Goal: Task Accomplishment & Management: Manage account settings

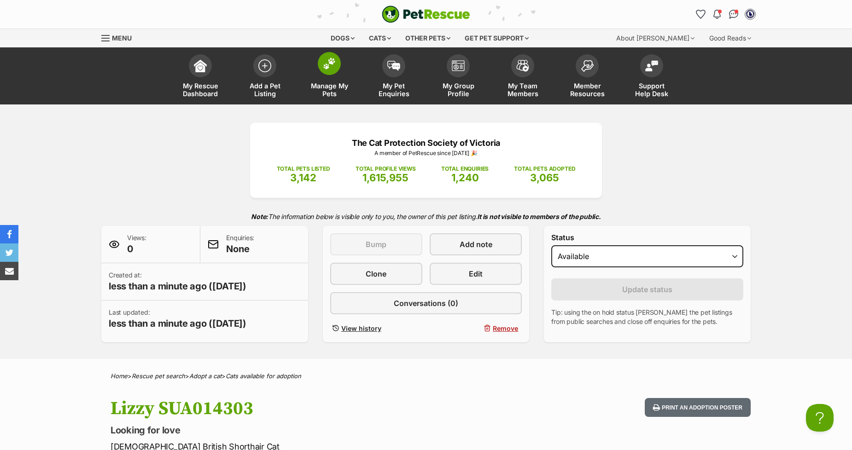
click at [326, 66] on img at bounding box center [329, 64] width 13 height 12
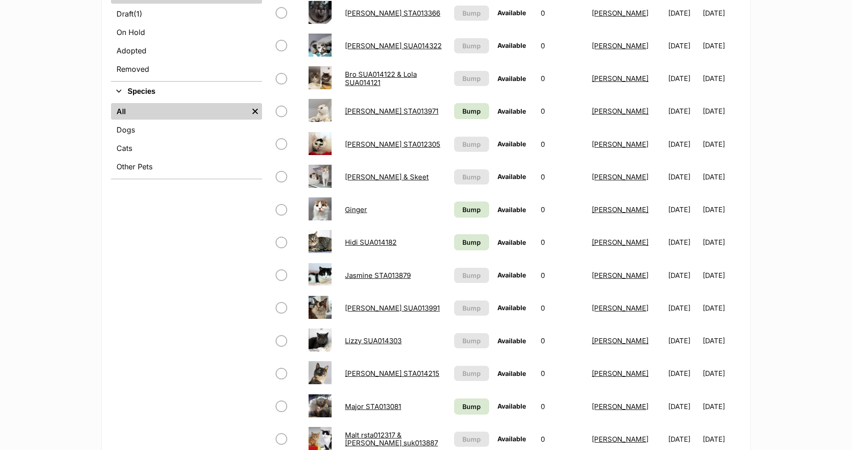
scroll to position [563, 0]
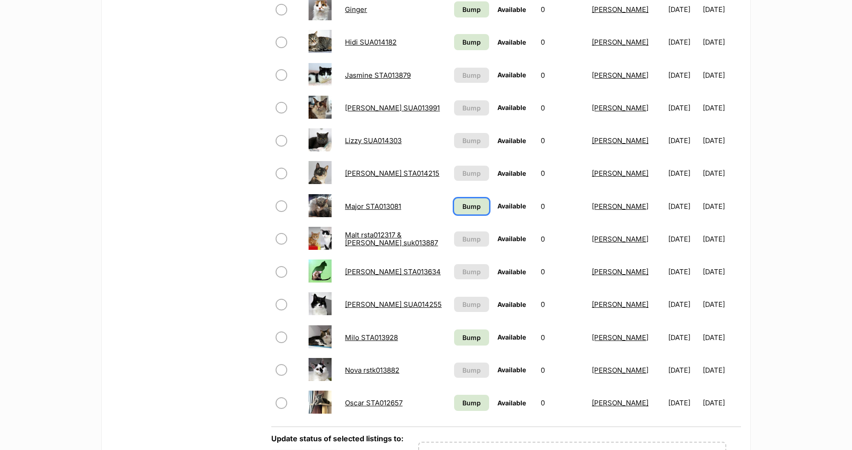
click at [462, 208] on span "Bump" at bounding box center [471, 207] width 18 height 10
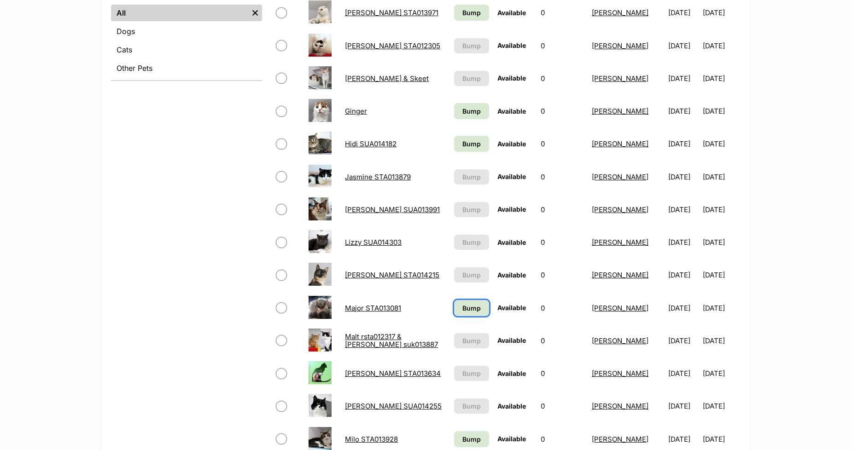
scroll to position [461, 0]
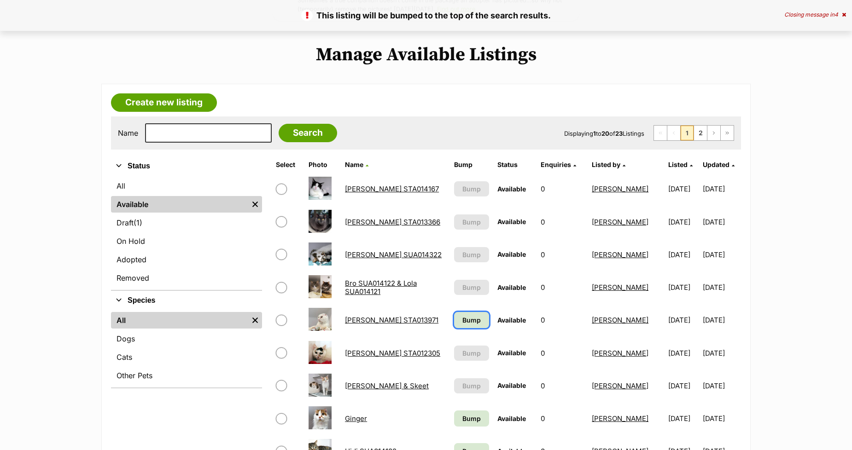
click at [462, 321] on span "Bump" at bounding box center [471, 321] width 18 height 10
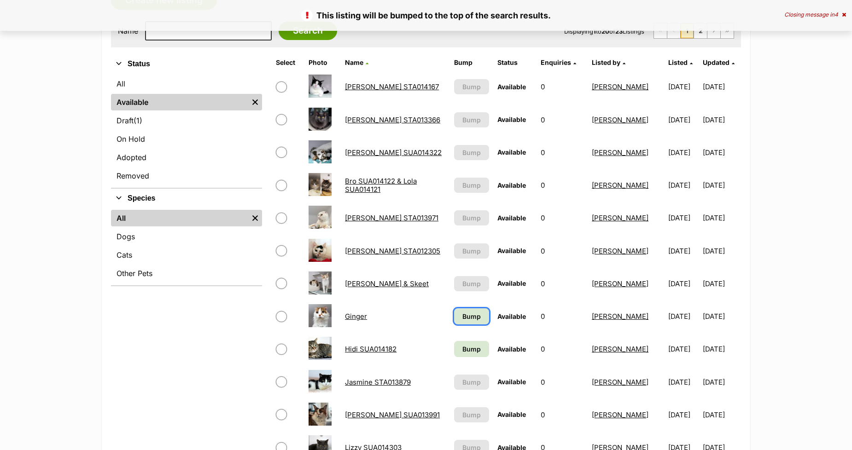
click at [464, 315] on span "Bump" at bounding box center [471, 317] width 18 height 10
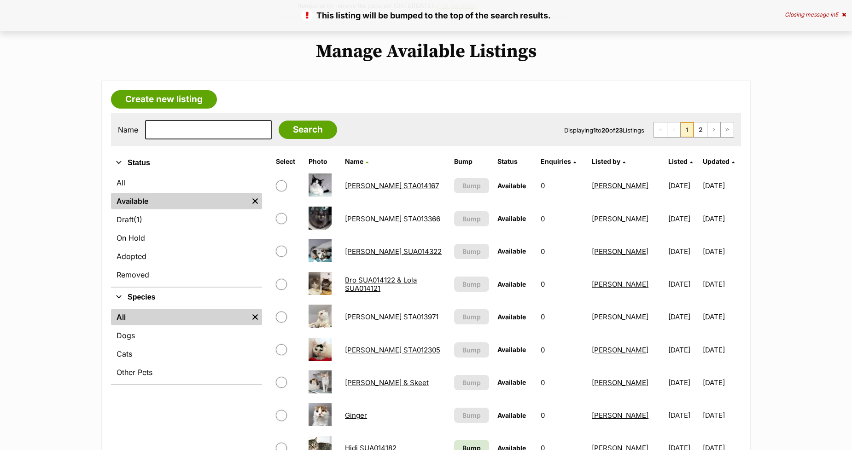
scroll to position [256, 0]
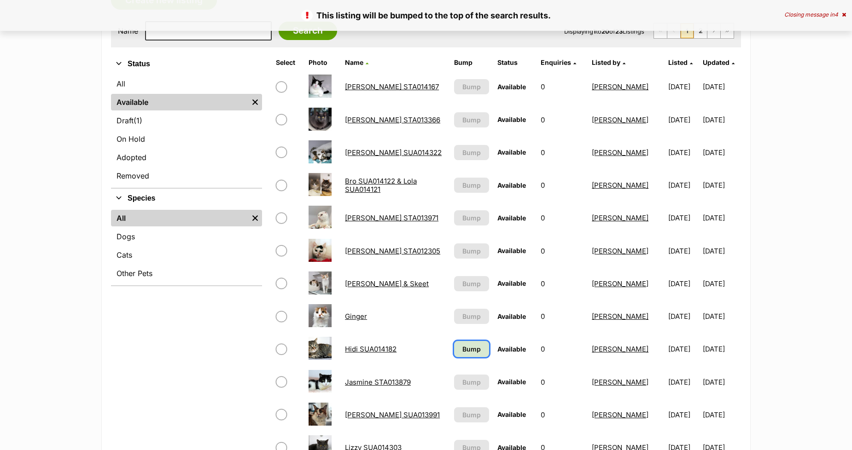
click at [462, 345] on span "Bump" at bounding box center [471, 350] width 18 height 10
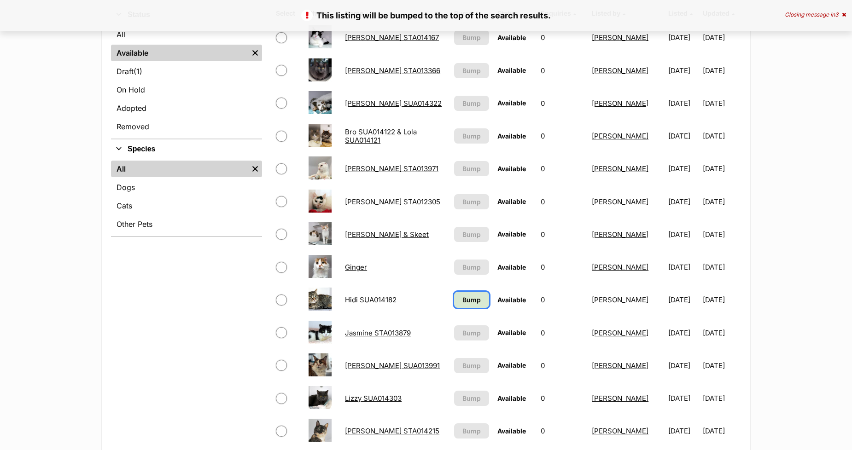
scroll to position [512, 0]
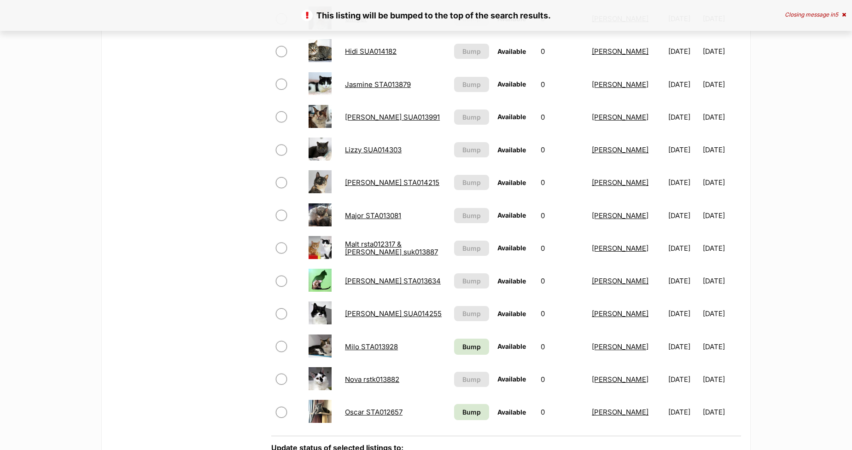
scroll to position [563, 0]
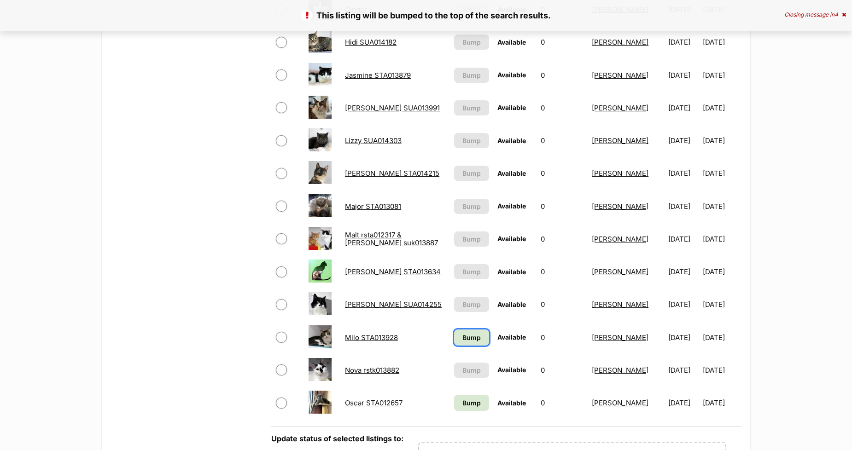
click at [460, 339] on link "Bump" at bounding box center [471, 338] width 35 height 16
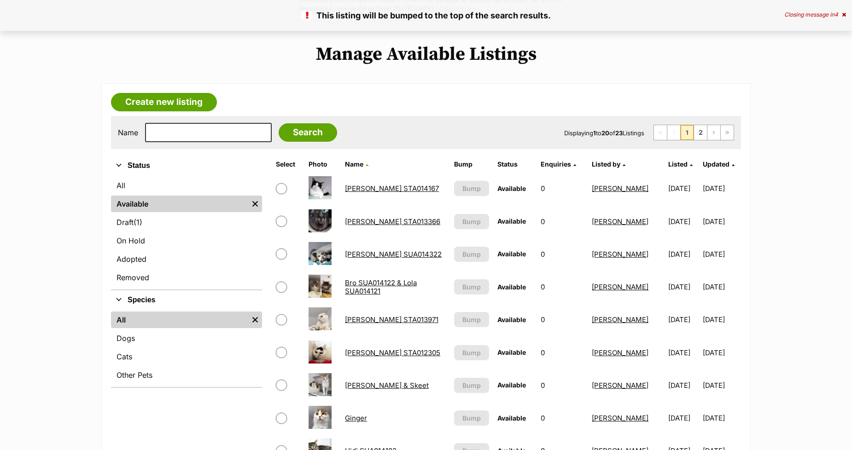
scroll to position [153, 0]
click at [696, 130] on link "2" at bounding box center [700, 133] width 13 height 15
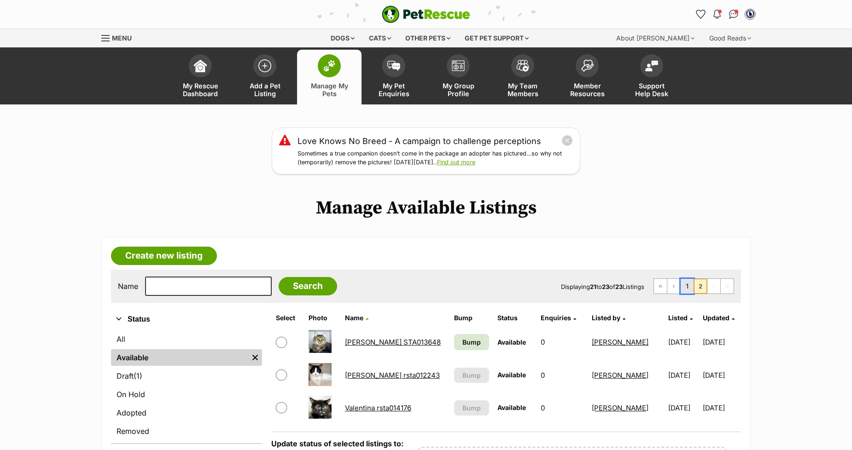
click at [687, 289] on link "1" at bounding box center [687, 286] width 13 height 15
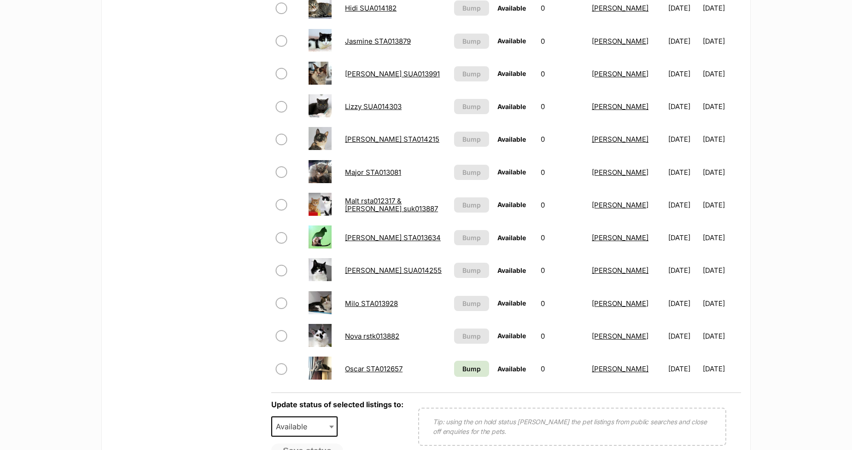
scroll to position [614, 0]
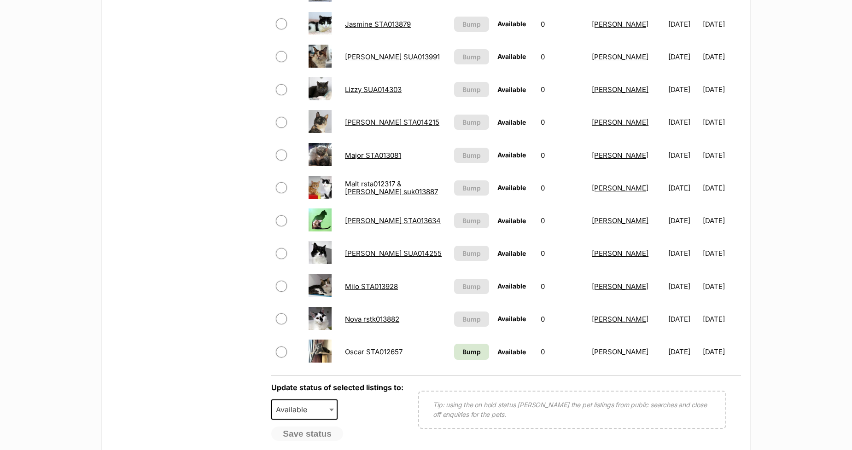
click at [284, 250] on input "checkbox" at bounding box center [281, 253] width 11 height 11
checkbox input "true"
click at [324, 403] on span "Available" at bounding box center [304, 410] width 66 height 20
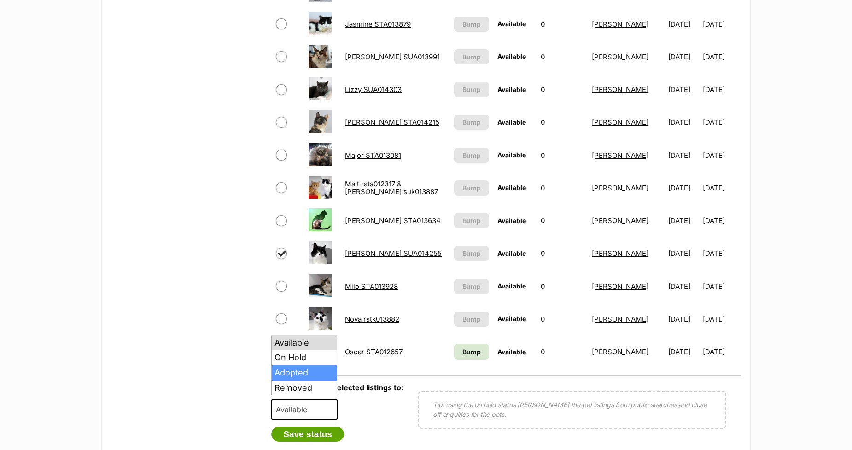
select select "rehomed"
click at [315, 430] on button "Save status" at bounding box center [307, 435] width 73 height 16
